Goal: Transaction & Acquisition: Purchase product/service

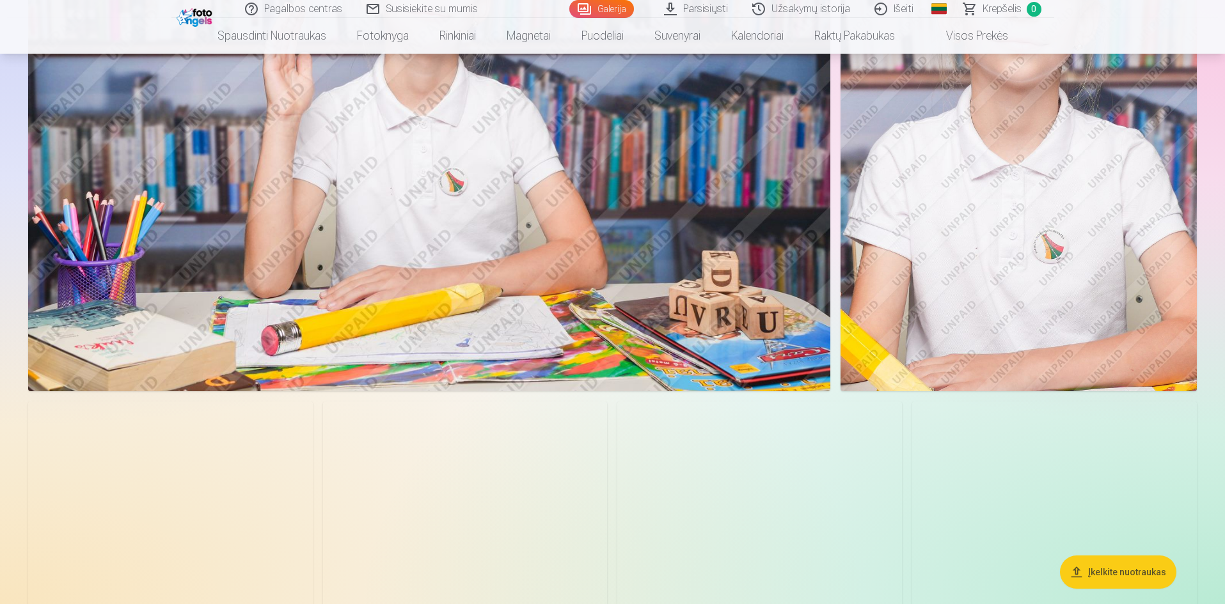
scroll to position [3645, 0]
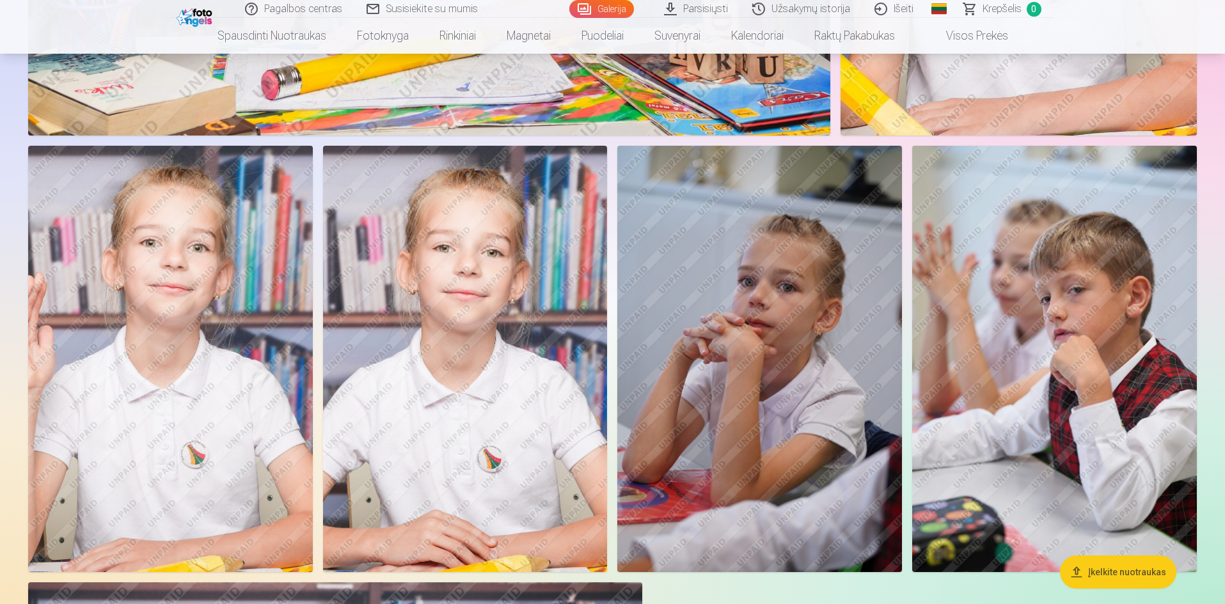
click at [806, 318] on img at bounding box center [759, 359] width 285 height 427
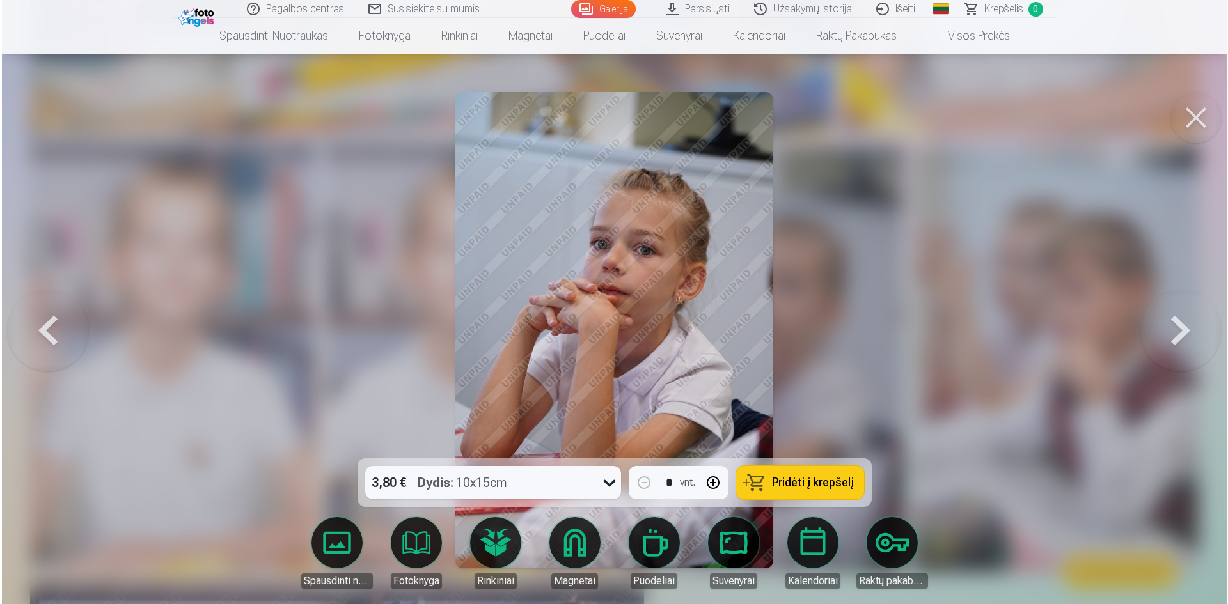
scroll to position [3653, 0]
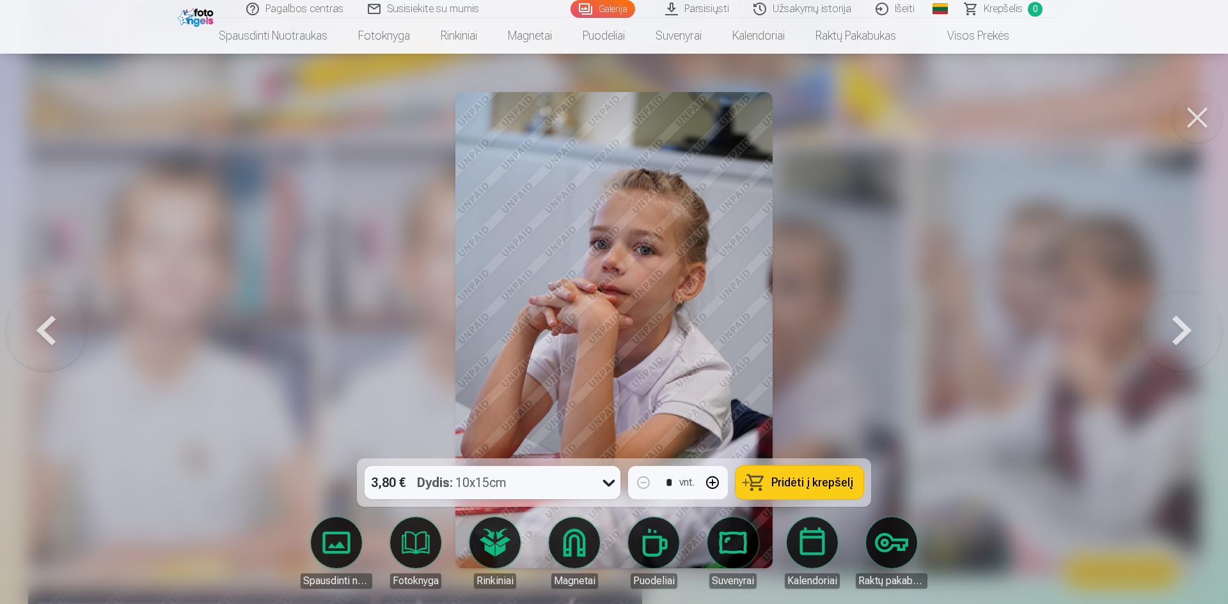
click at [607, 482] on icon at bounding box center [609, 483] width 20 height 20
click at [607, 483] on icon at bounding box center [609, 483] width 20 height 20
click at [851, 482] on span "Pridėti į krepšelį" at bounding box center [812, 483] width 82 height 12
click at [1193, 116] on button at bounding box center [1196, 117] width 51 height 51
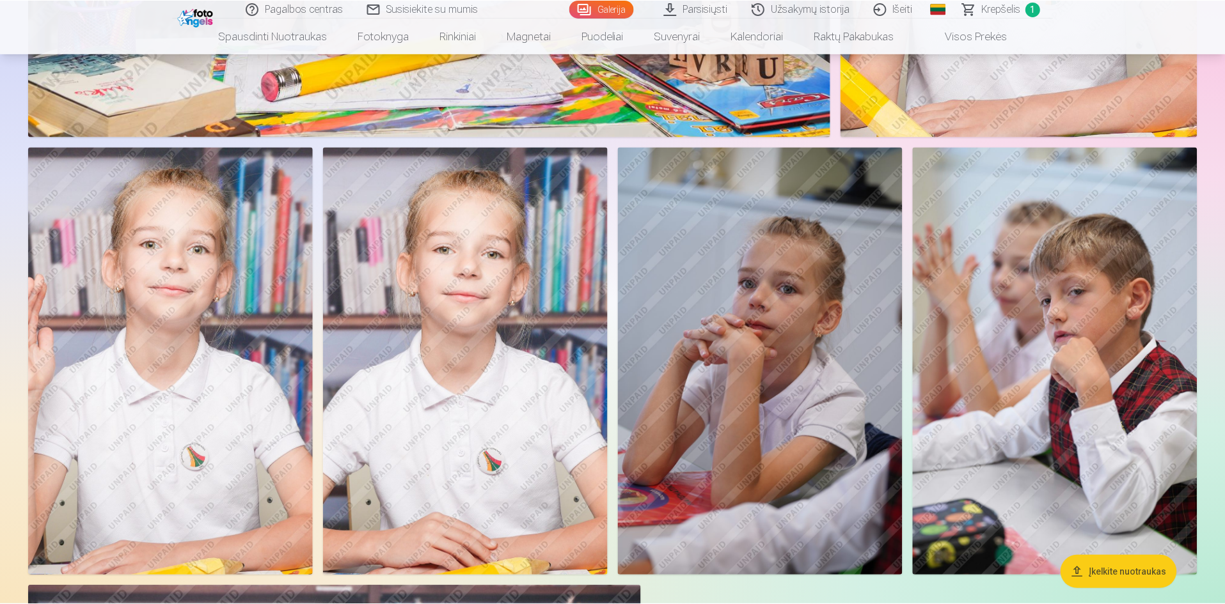
scroll to position [3645, 0]
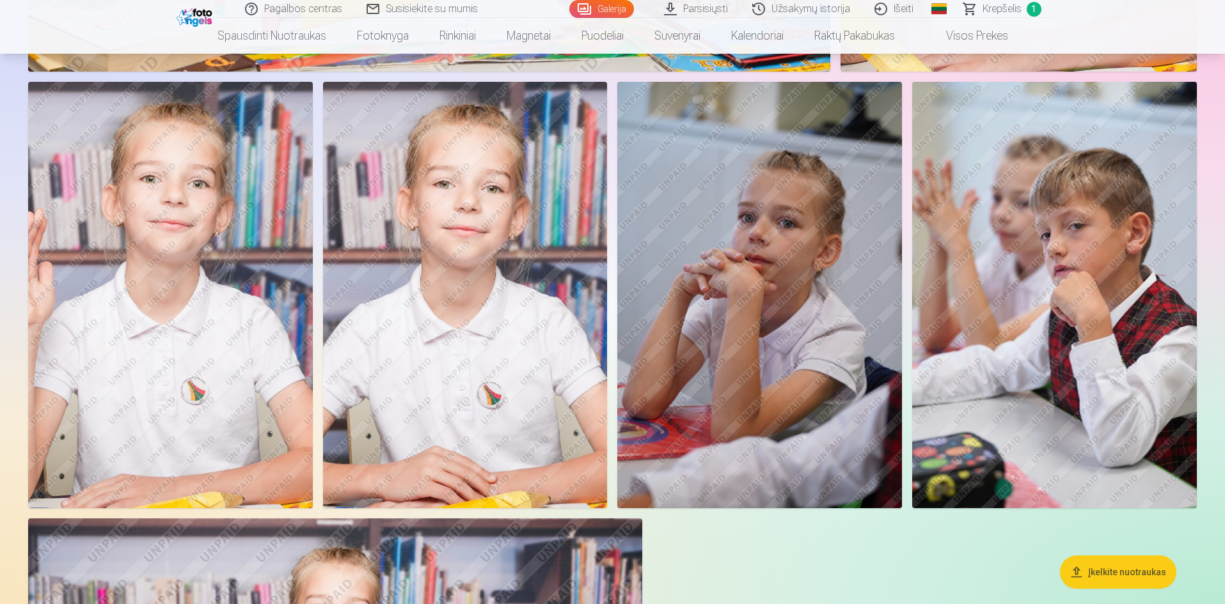
click at [472, 395] on img at bounding box center [465, 295] width 285 height 427
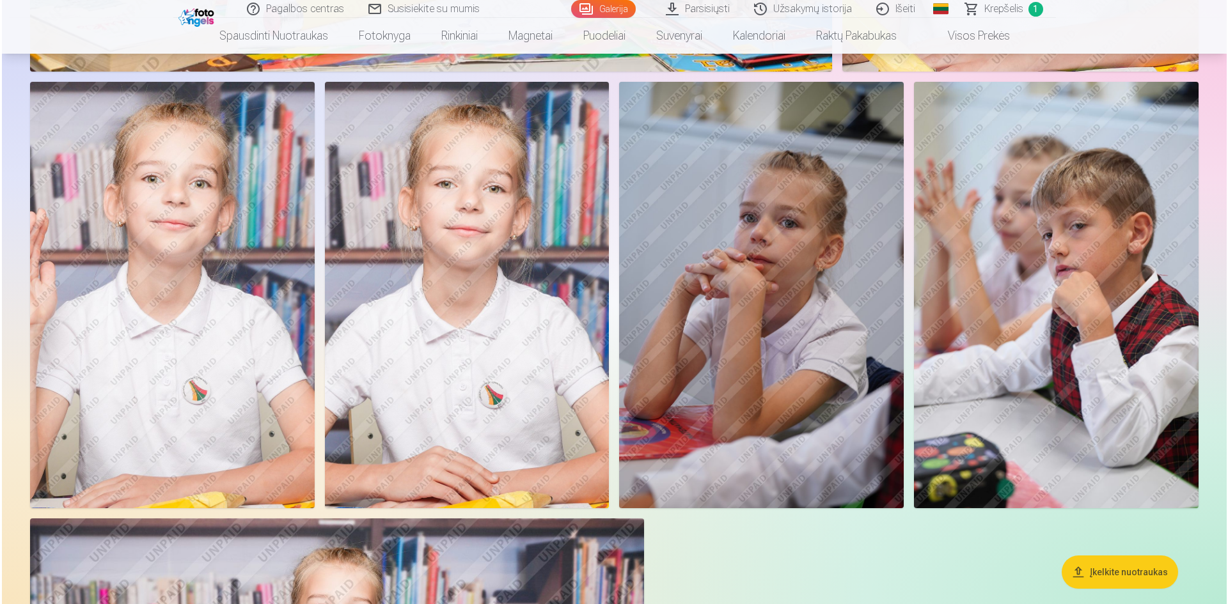
scroll to position [3717, 0]
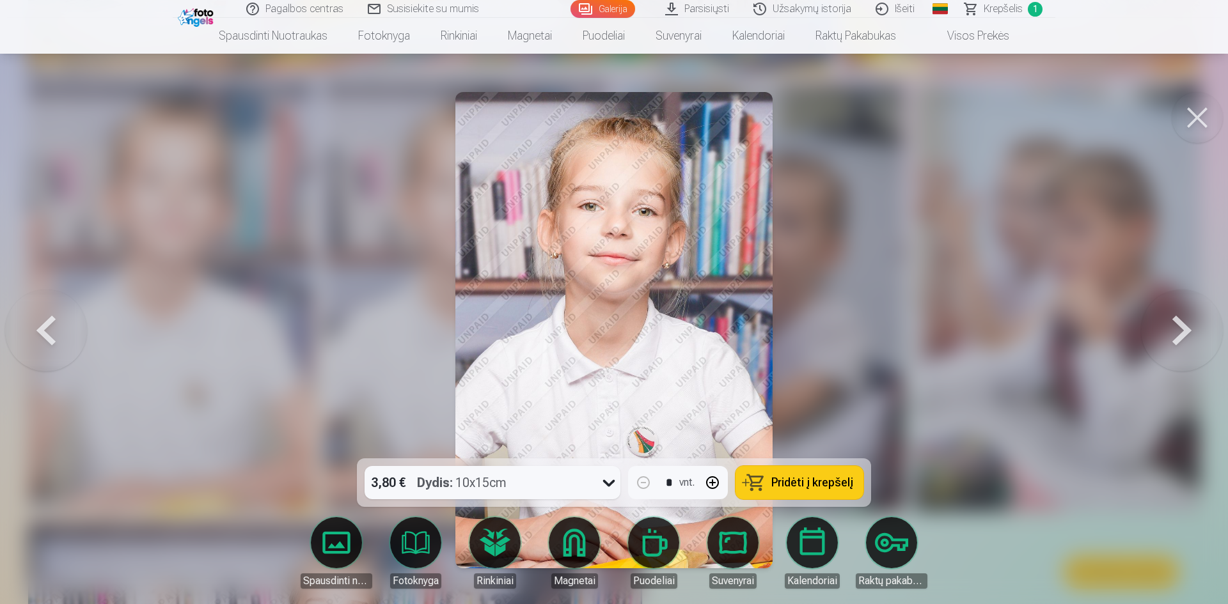
click at [708, 483] on button "button" at bounding box center [712, 482] width 31 height 31
click at [822, 487] on span "Pridėti į krepšelį" at bounding box center [812, 483] width 82 height 12
type input "*"
click at [1207, 114] on button at bounding box center [1196, 117] width 51 height 51
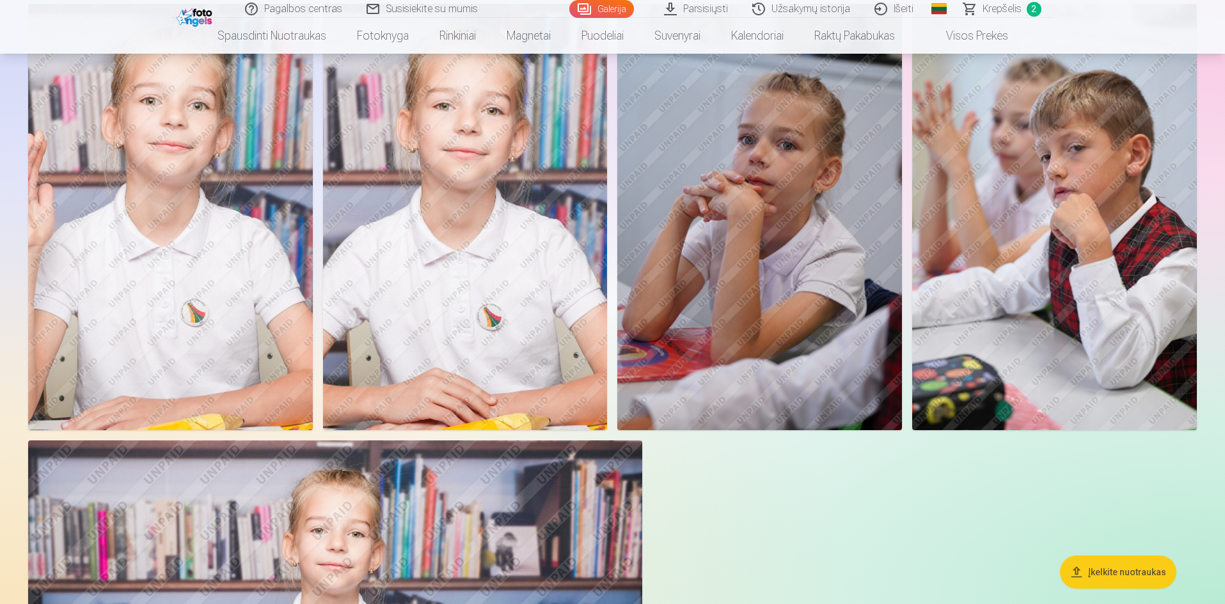
scroll to position [4029, 0]
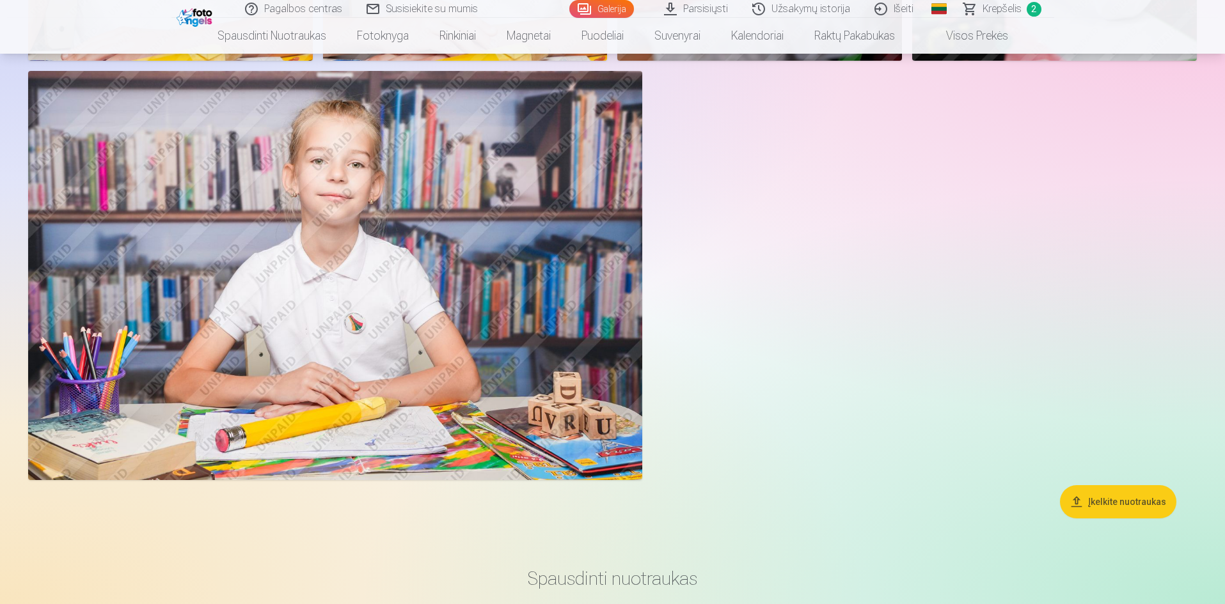
click at [447, 403] on img at bounding box center [335, 275] width 614 height 409
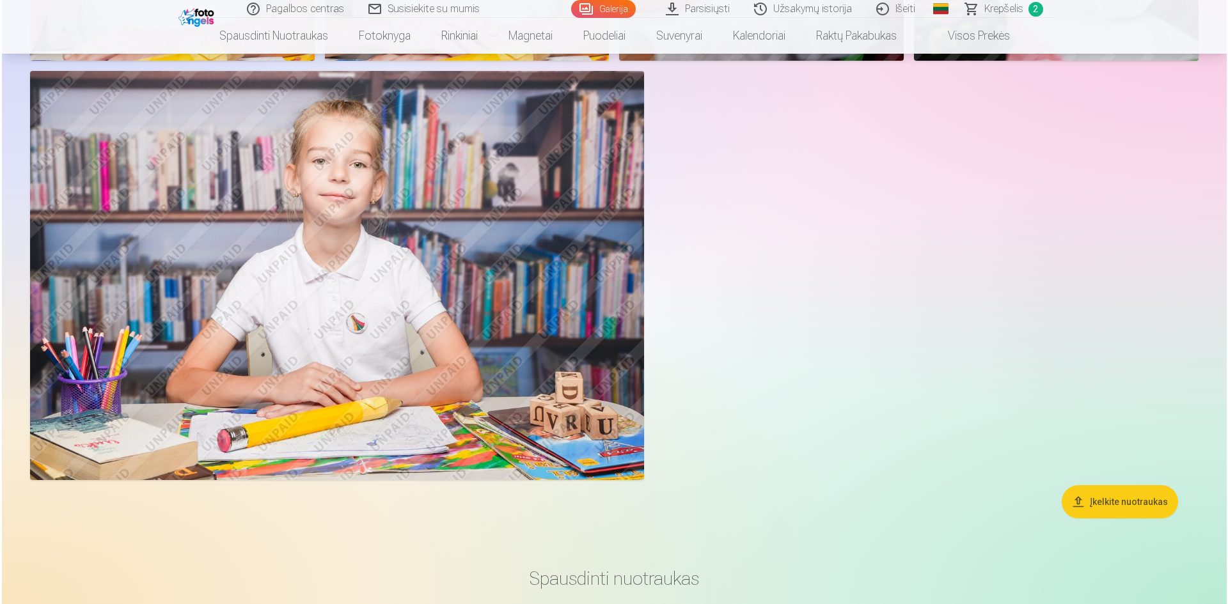
scroll to position [4166, 0]
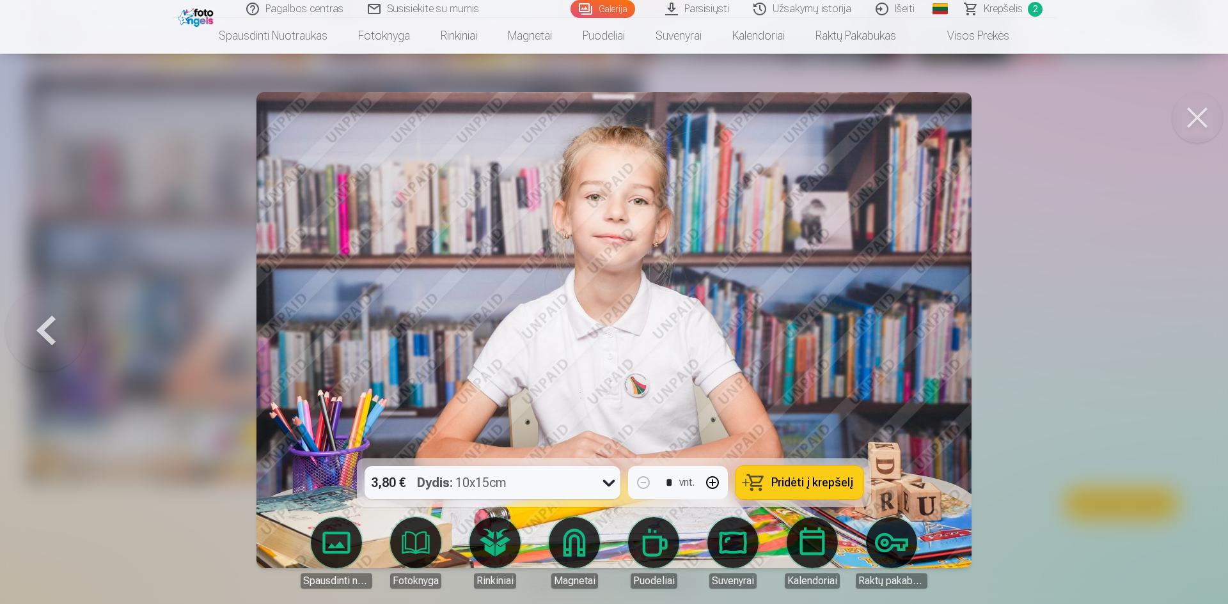
click at [610, 482] on icon at bounding box center [609, 483] width 20 height 20
click at [708, 479] on button "button" at bounding box center [712, 482] width 31 height 31
click at [792, 487] on span "Pridėti į krepšelį" at bounding box center [812, 483] width 82 height 12
type input "*"
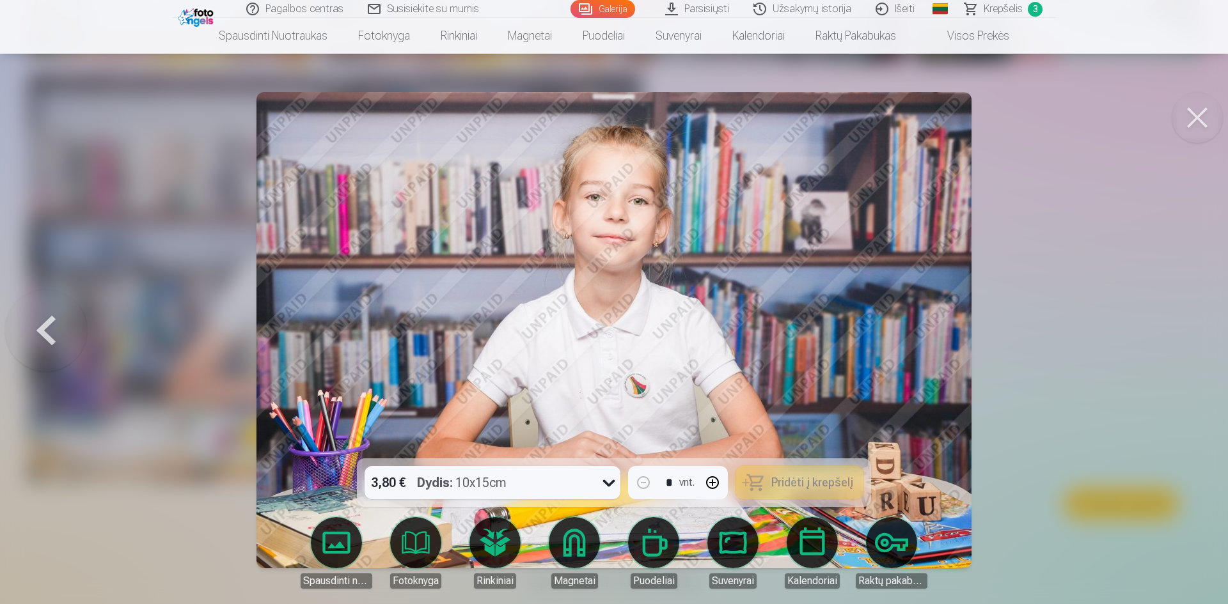
click at [1205, 122] on button at bounding box center [1196, 117] width 51 height 51
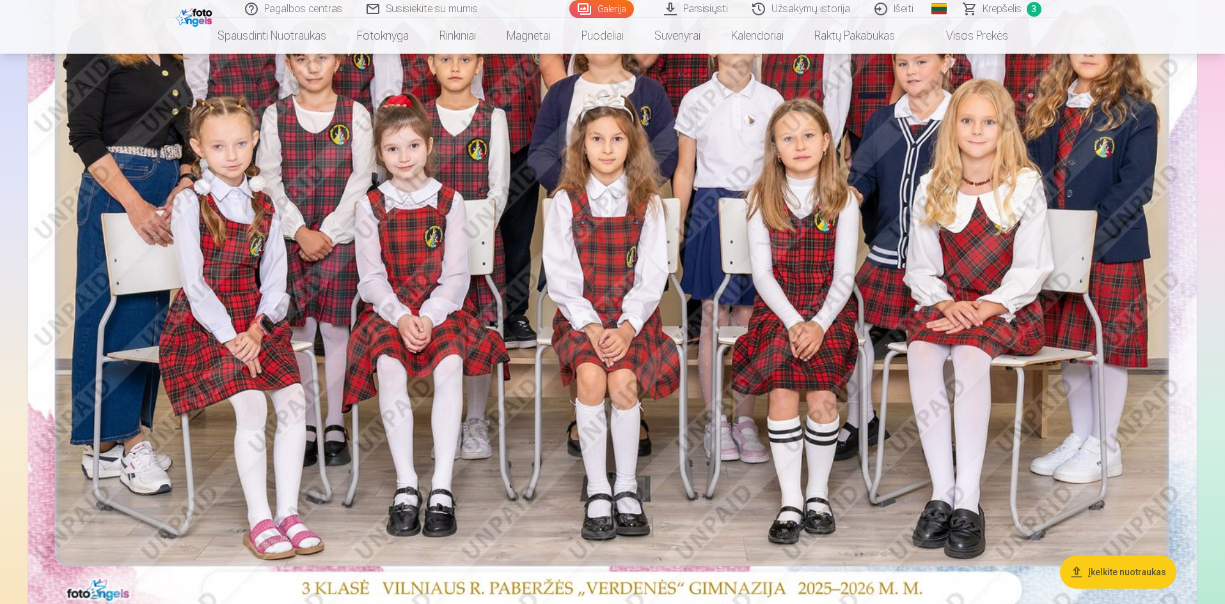
scroll to position [256, 0]
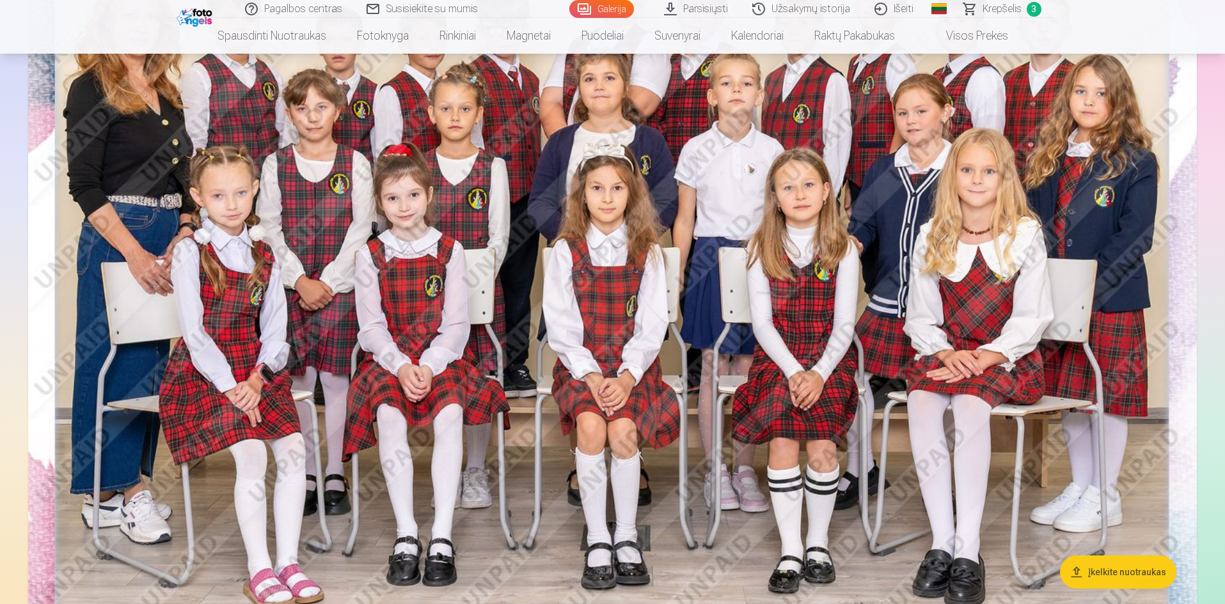
click at [559, 379] on img at bounding box center [612, 274] width 1168 height 779
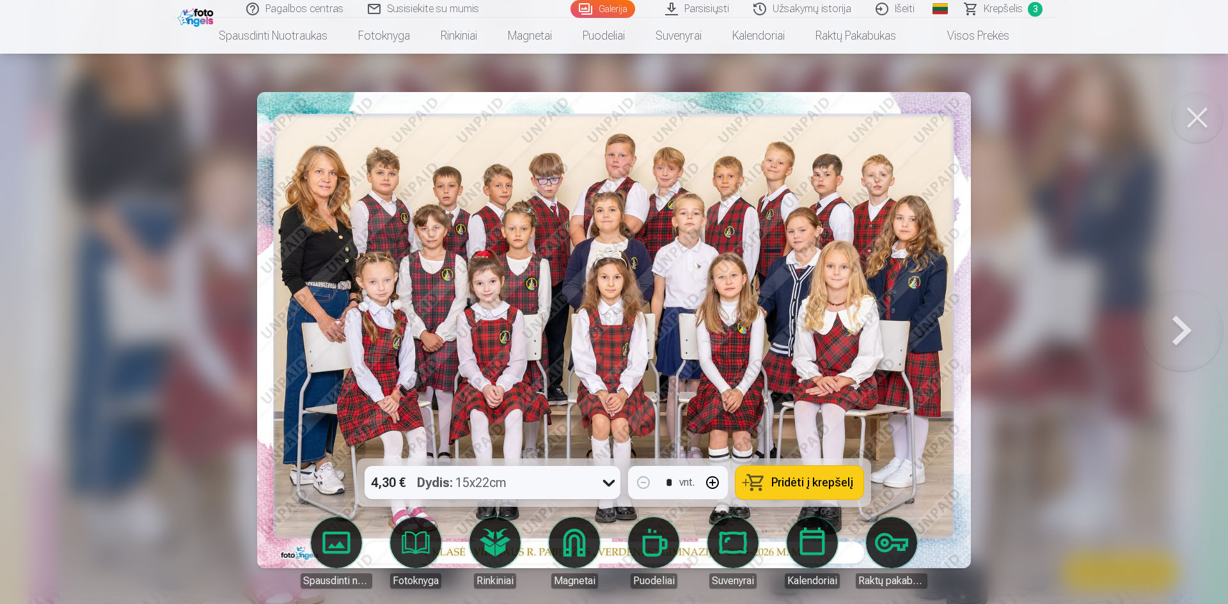
click at [803, 488] on span "Pridėti į krepšelį" at bounding box center [812, 483] width 82 height 12
click at [1209, 122] on button at bounding box center [1196, 117] width 51 height 51
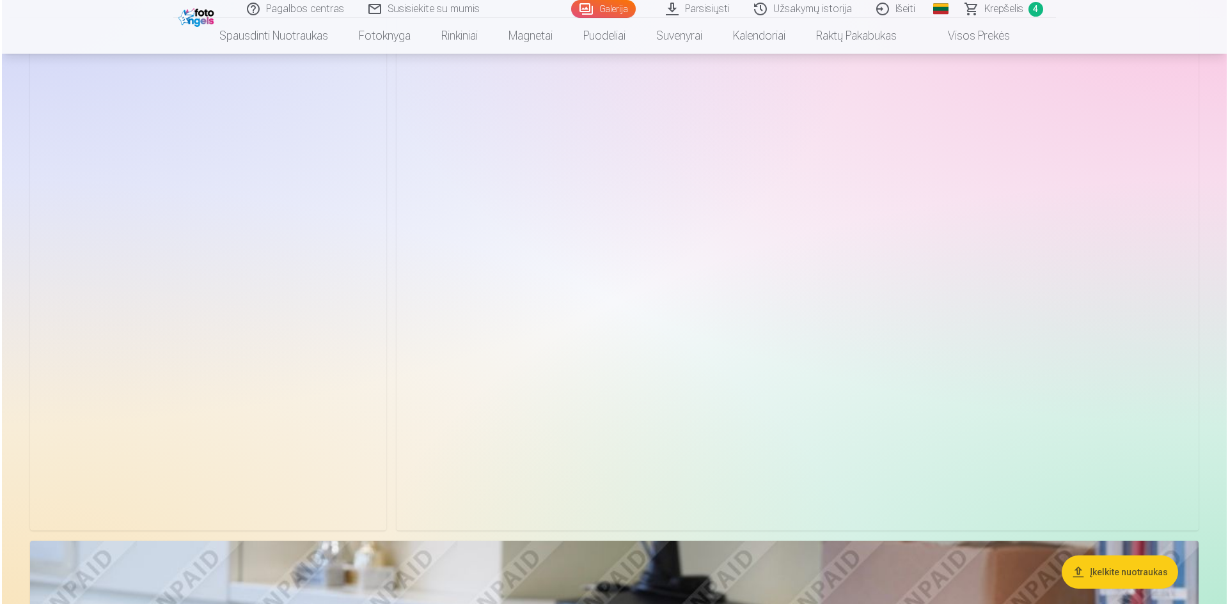
scroll to position [1918, 0]
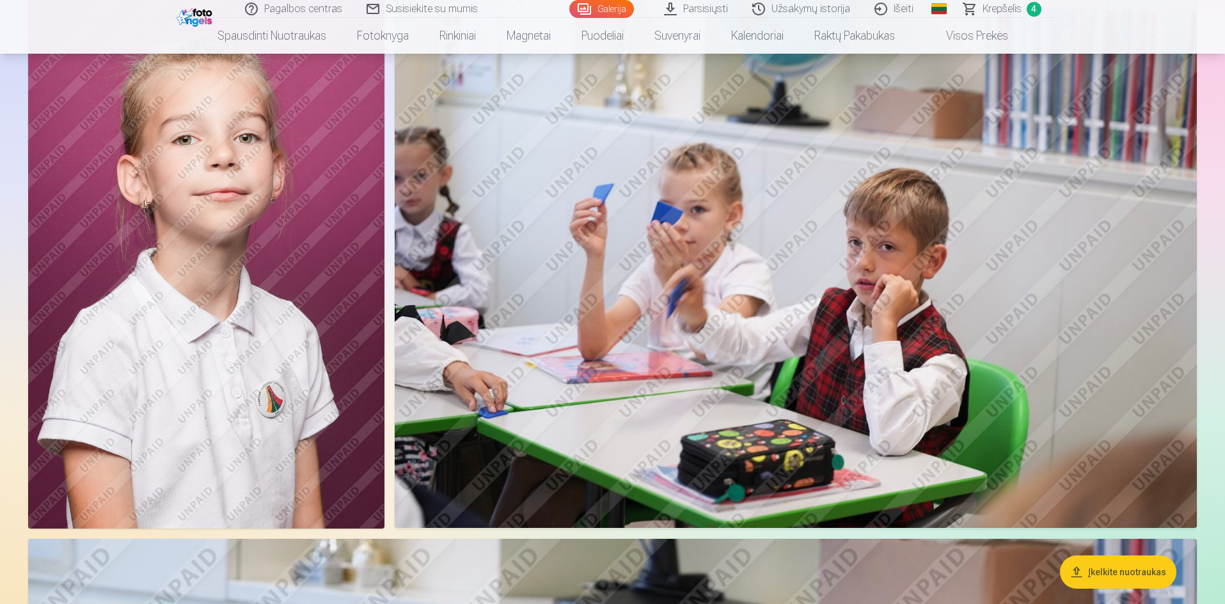
click at [288, 286] on img at bounding box center [206, 261] width 356 height 535
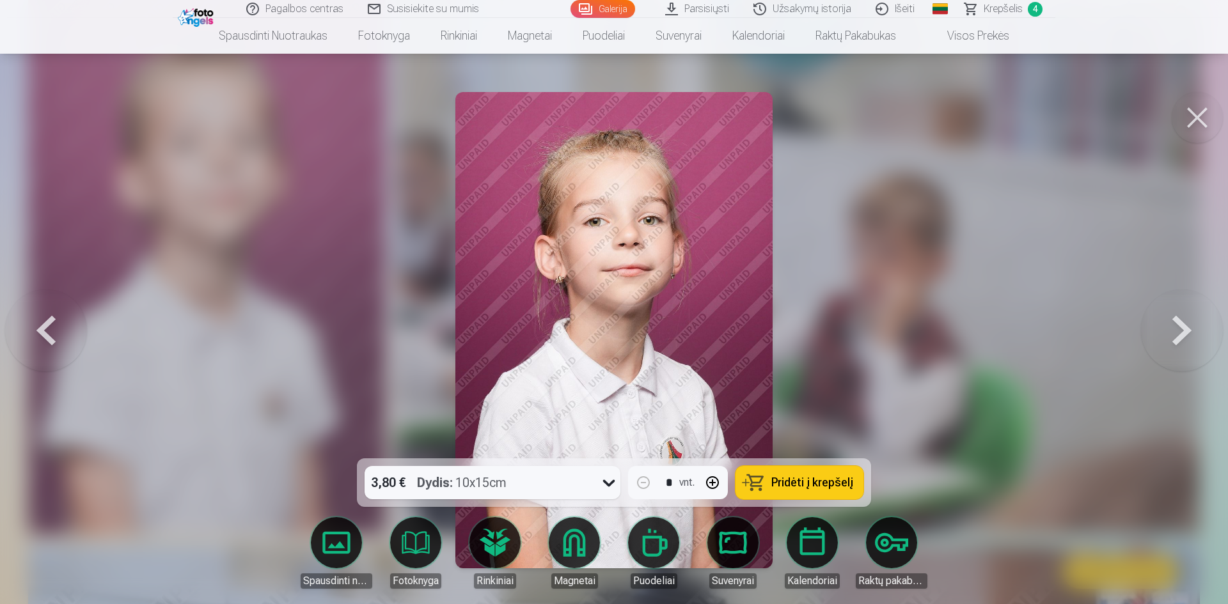
click at [710, 485] on button "button" at bounding box center [712, 482] width 31 height 31
click at [744, 485] on button "Pridėti į krepšelį" at bounding box center [799, 482] width 128 height 33
type input "*"
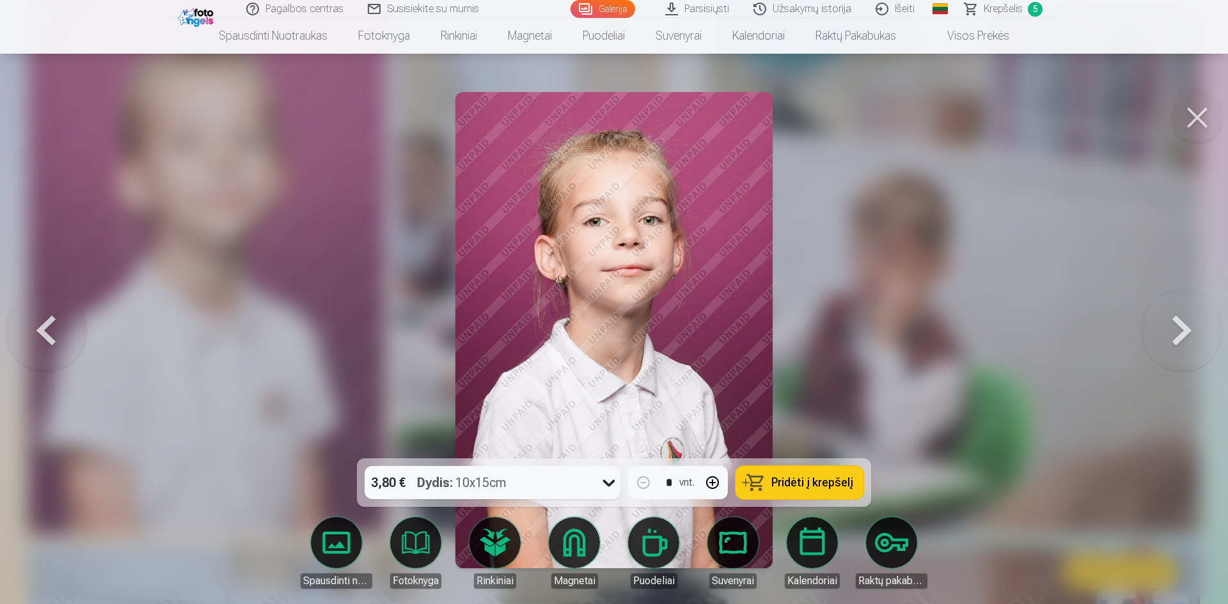
click at [1205, 122] on button at bounding box center [1196, 117] width 51 height 51
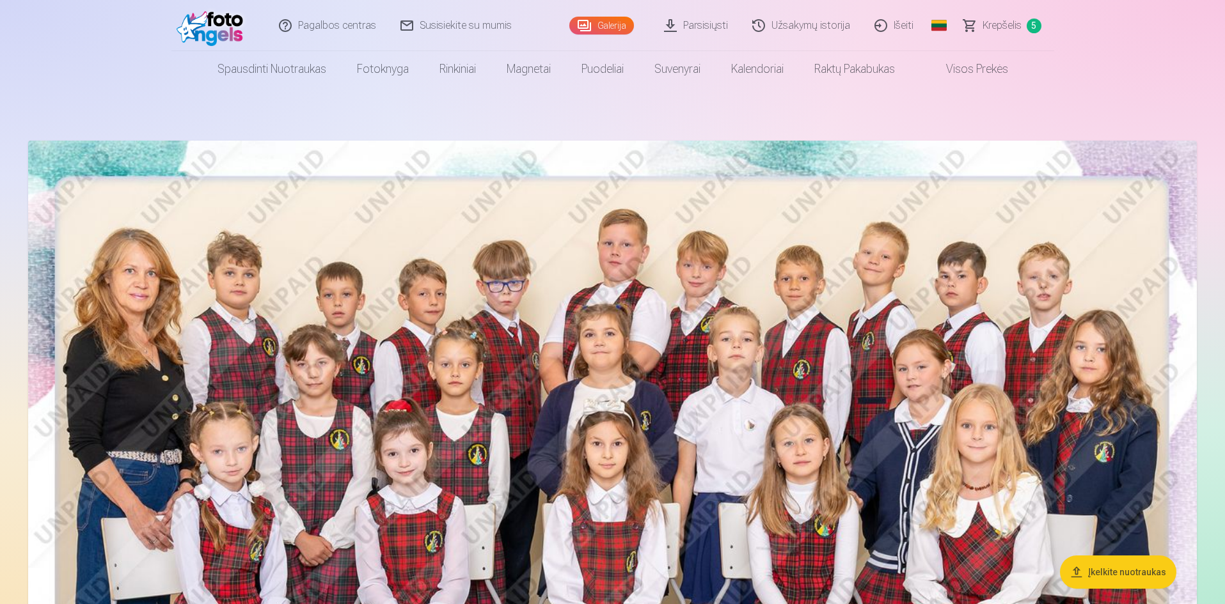
click at [1003, 22] on span "Krepšelis" at bounding box center [1001, 25] width 39 height 15
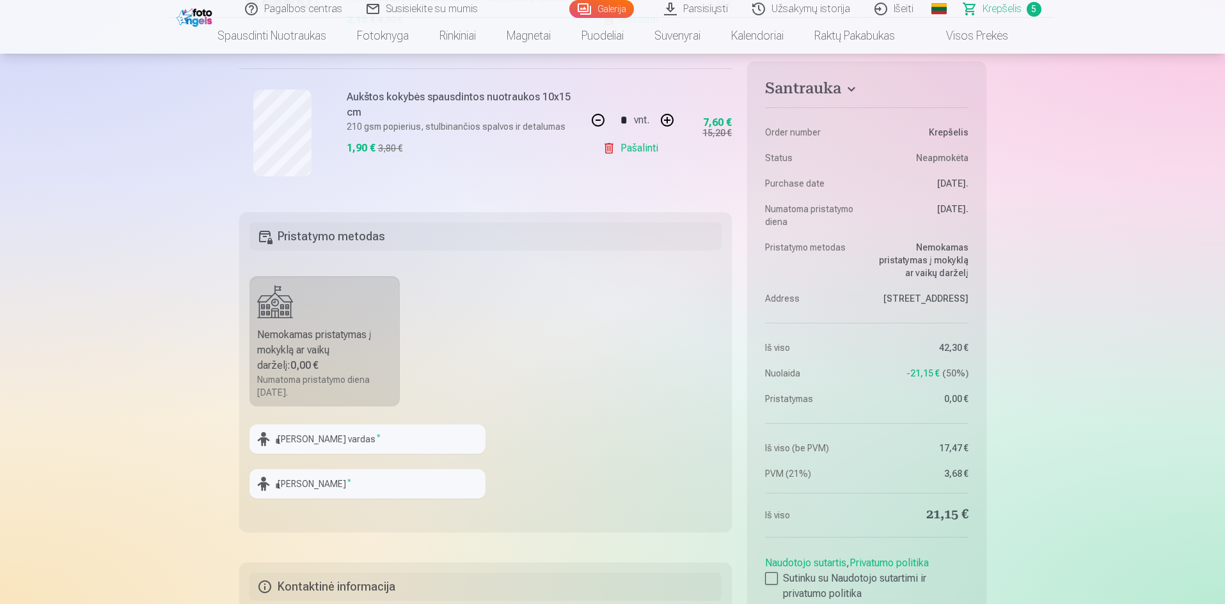
scroll to position [959, 0]
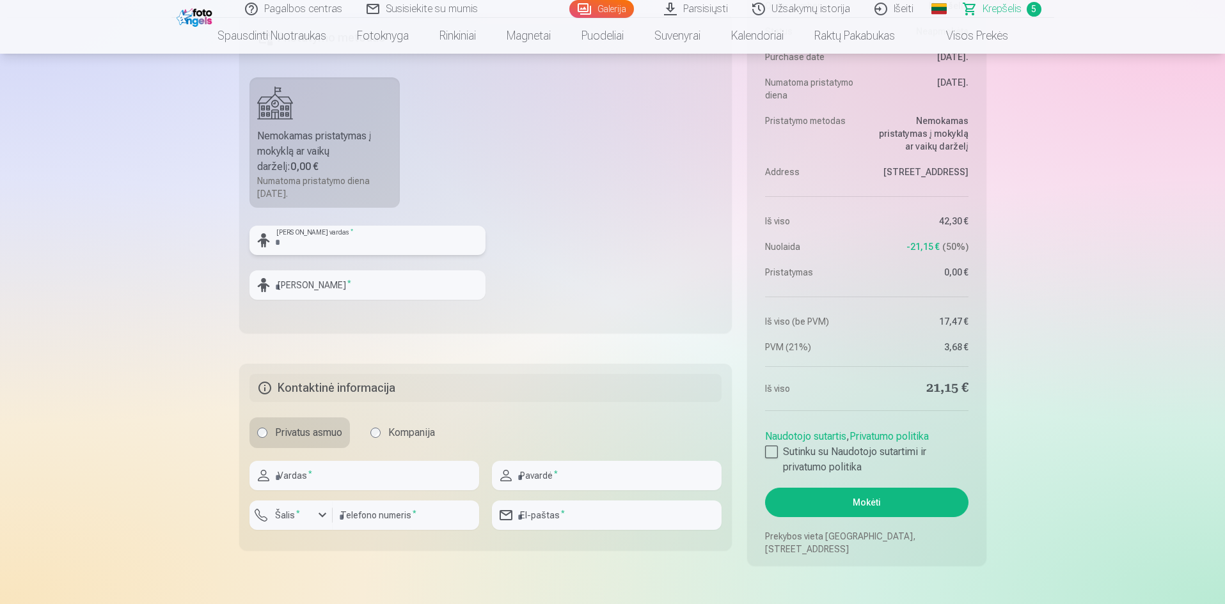
click at [354, 242] on input "text" at bounding box center [367, 240] width 236 height 29
type input "****"
drag, startPoint x: 333, startPoint y: 272, endPoint x: 352, endPoint y: 304, distance: 37.8
click at [352, 304] on div "Vaiko pavardė *" at bounding box center [367, 290] width 236 height 40
type input "**********"
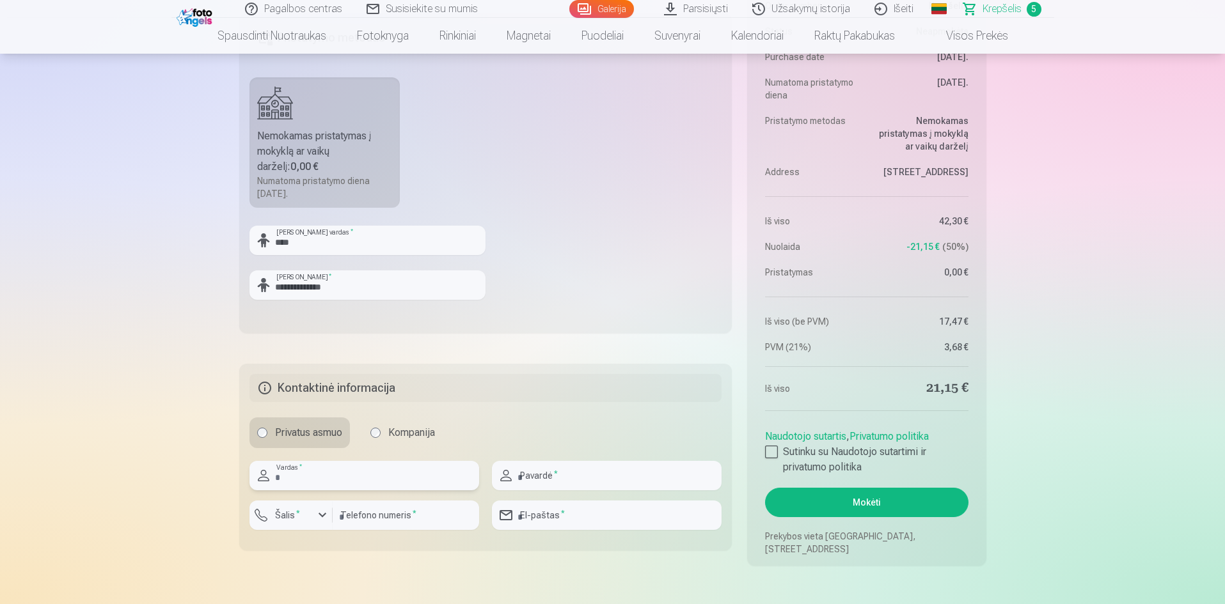
click at [439, 475] on input "text" at bounding box center [364, 475] width 230 height 29
type input "******"
type input "**********"
type input "*********"
type input "**********"
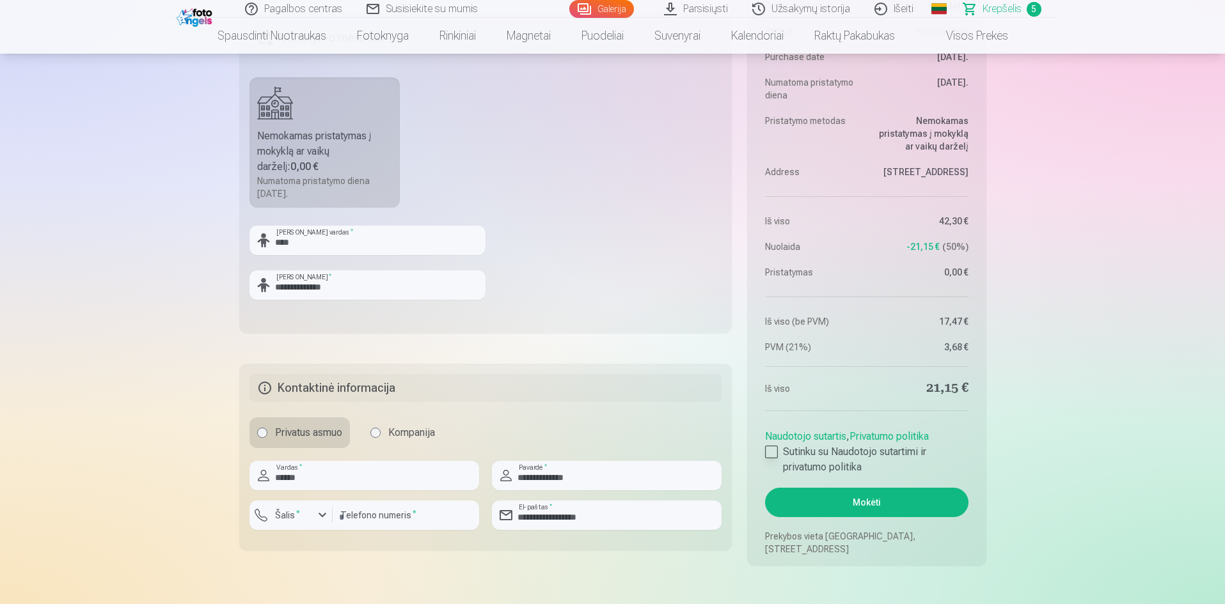
click at [776, 450] on div at bounding box center [771, 452] width 13 height 13
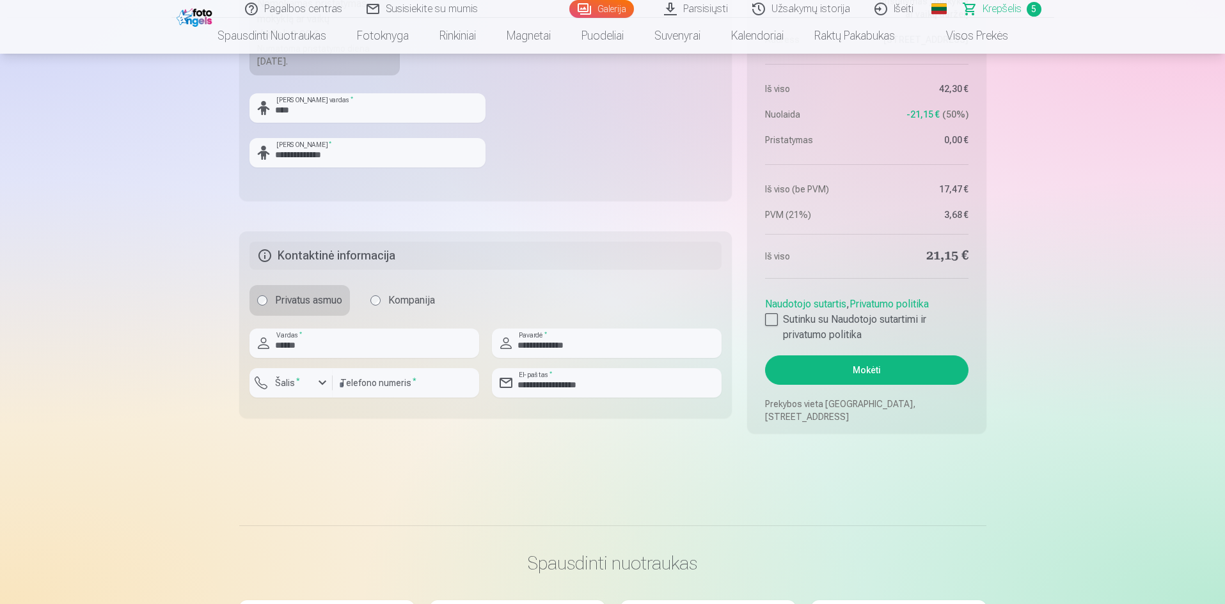
scroll to position [1087, 0]
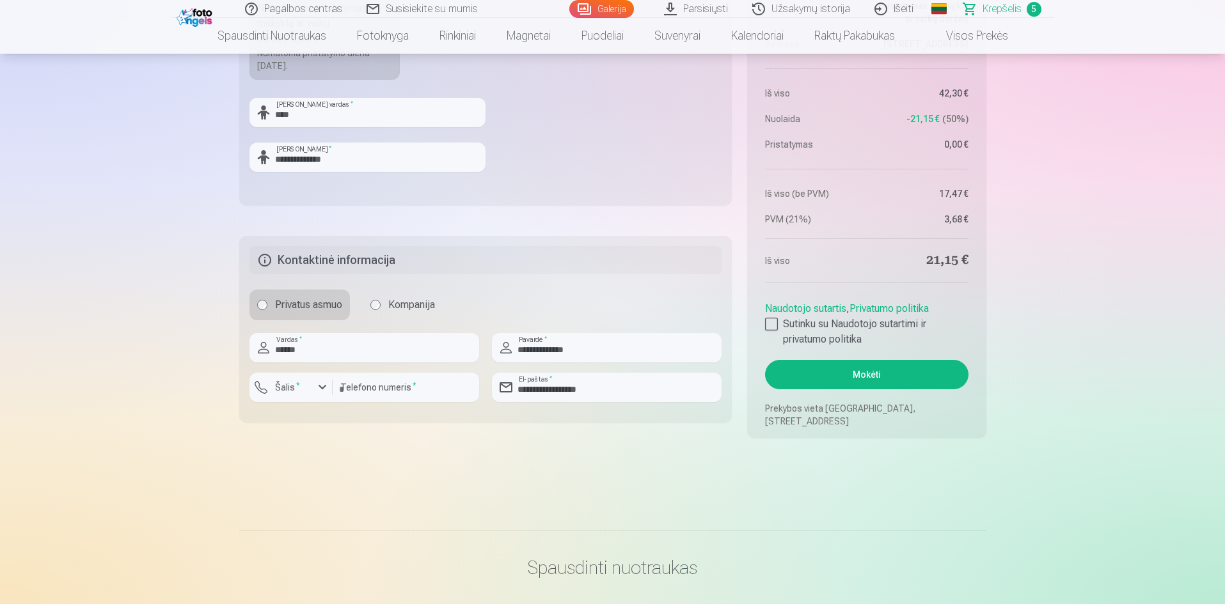
click at [854, 377] on button "Mokėti" at bounding box center [866, 374] width 203 height 29
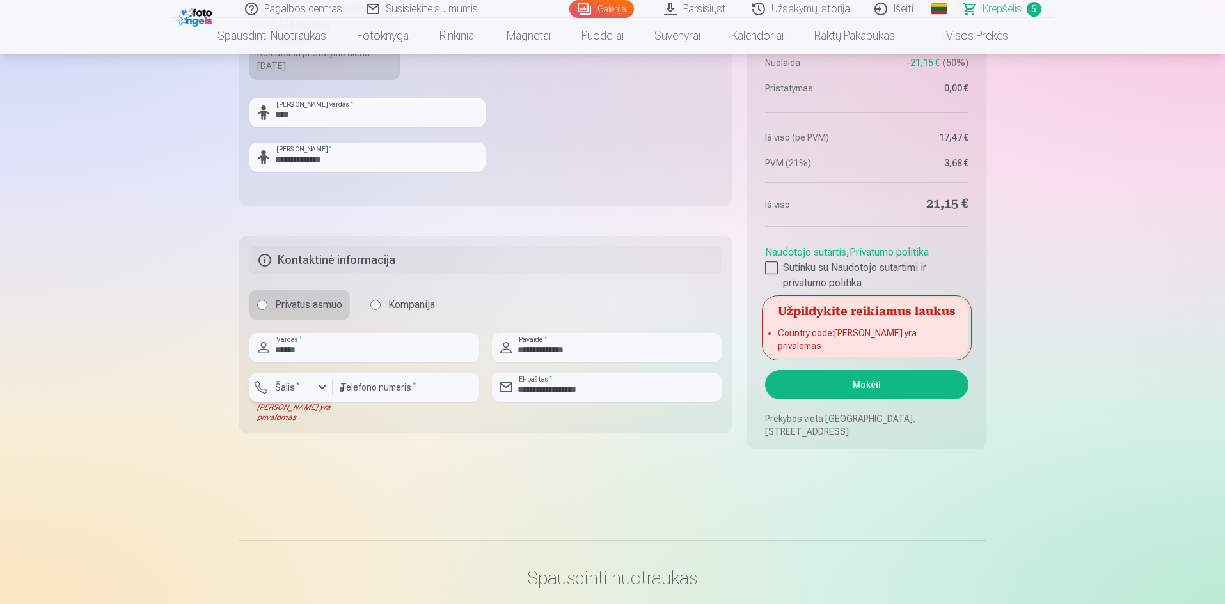
click at [317, 389] on div "button" at bounding box center [322, 387] width 15 height 15
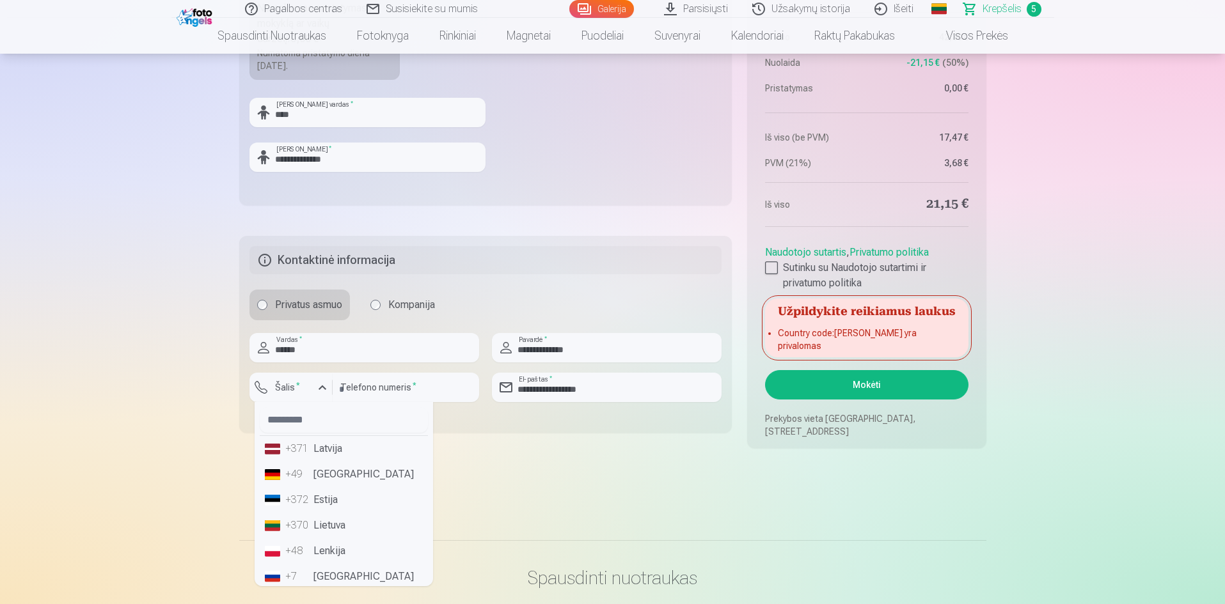
click at [331, 526] on li "+370 Lietuva" at bounding box center [344, 526] width 168 height 26
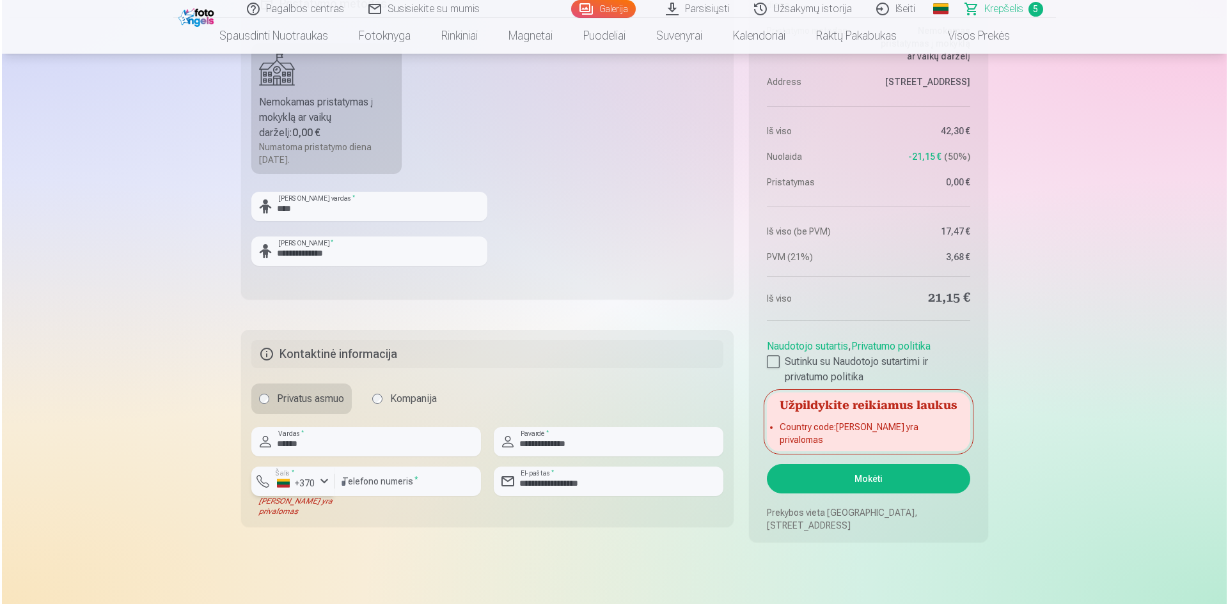
scroll to position [1023, 0]
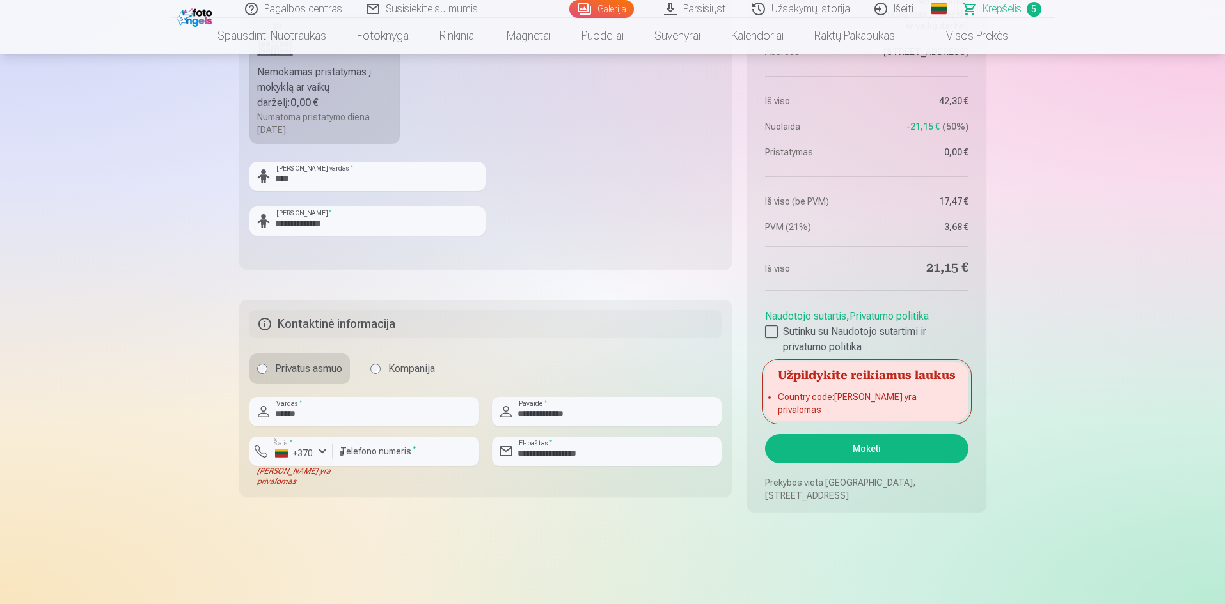
click at [905, 449] on button "Mokėti" at bounding box center [866, 448] width 203 height 29
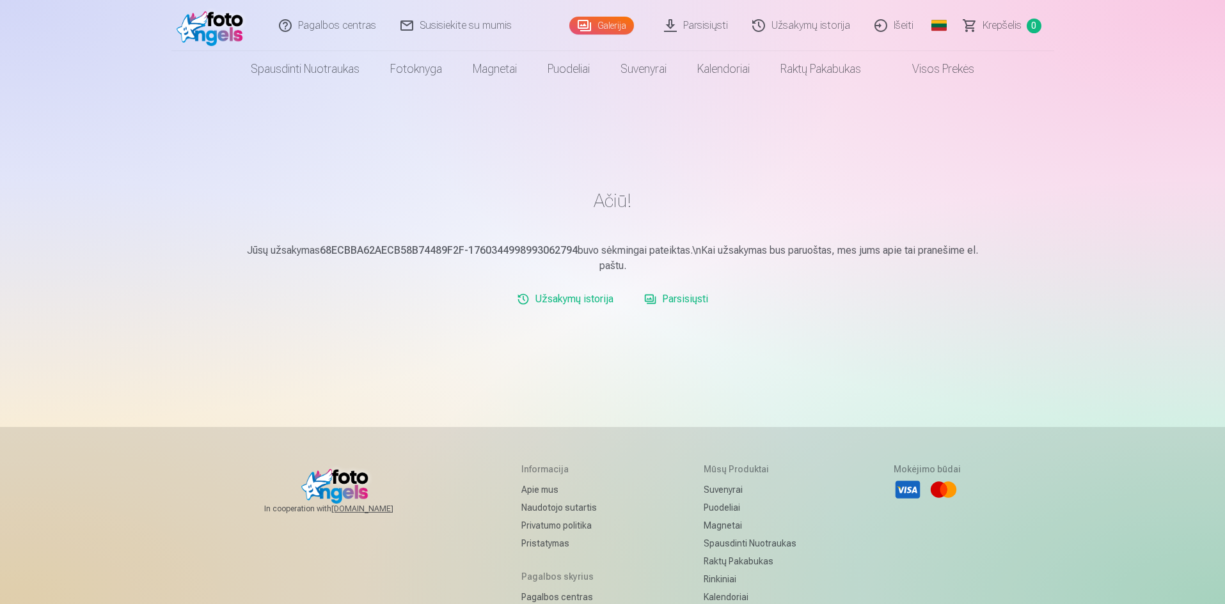
click at [899, 26] on link "Išeiti" at bounding box center [894, 25] width 63 height 51
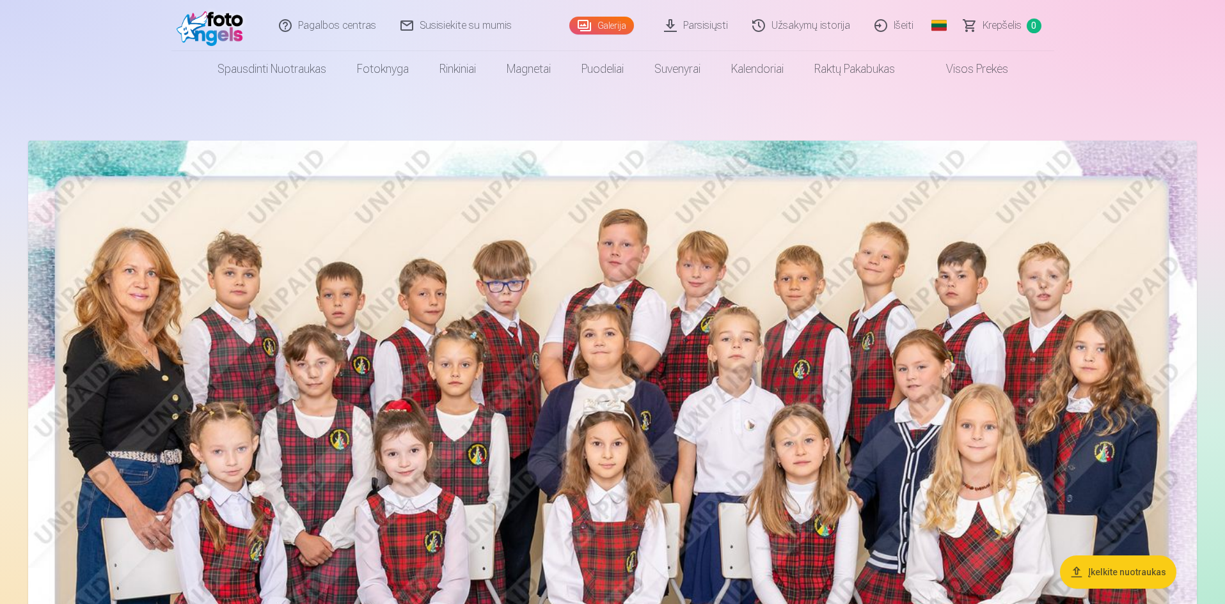
click at [1014, 26] on span "Krepšelis" at bounding box center [1001, 25] width 39 height 15
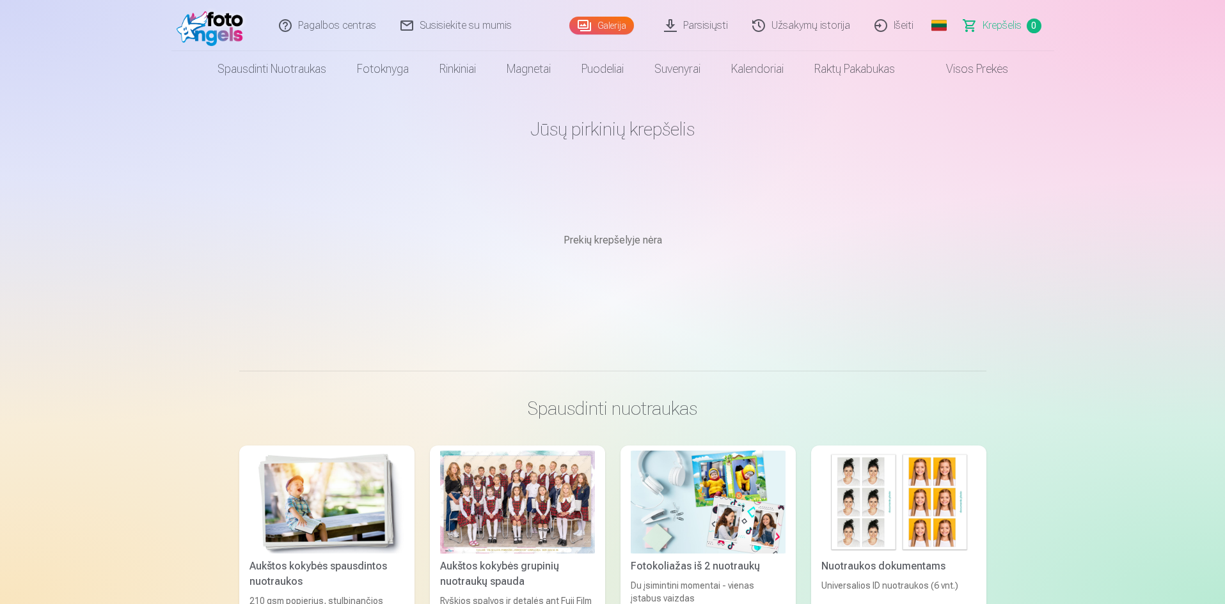
click at [897, 33] on link "Išeiti" at bounding box center [894, 25] width 63 height 51
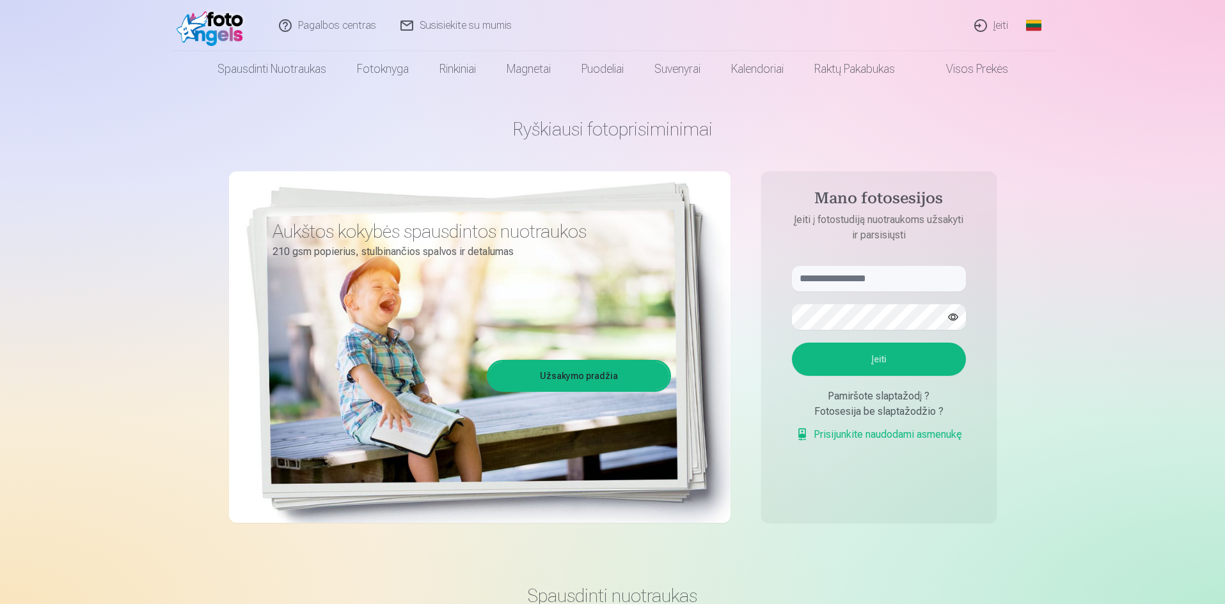
click at [1000, 29] on link "Įeiti" at bounding box center [991, 25] width 58 height 51
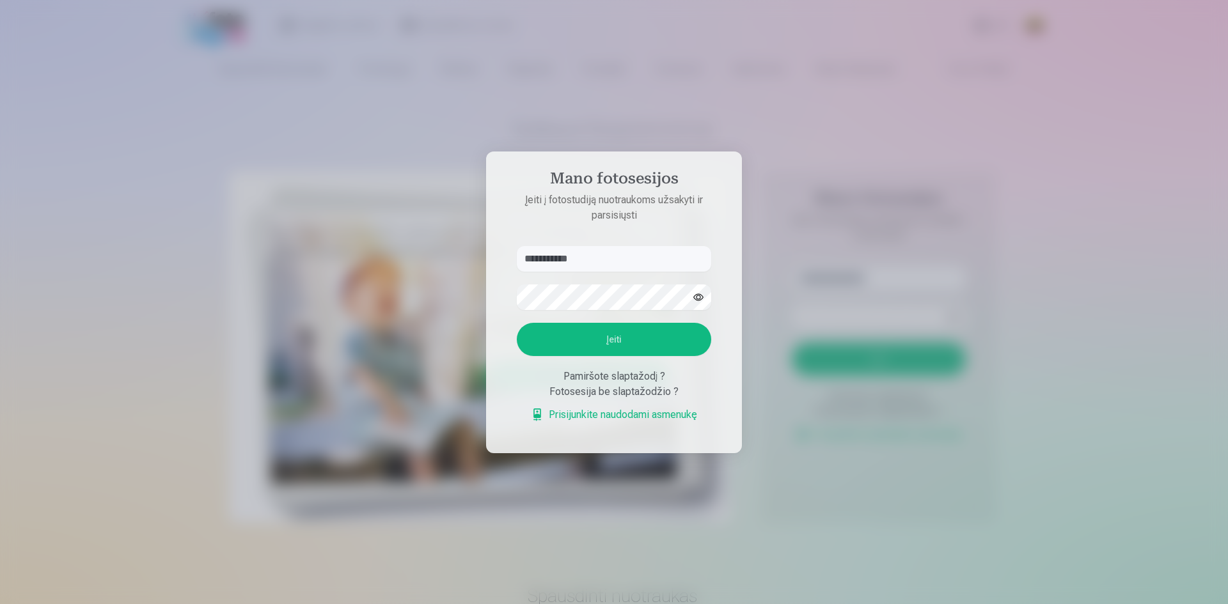
type input "**********"
click at [659, 343] on button "Įeiti" at bounding box center [614, 339] width 194 height 33
